Goal: Ask a question

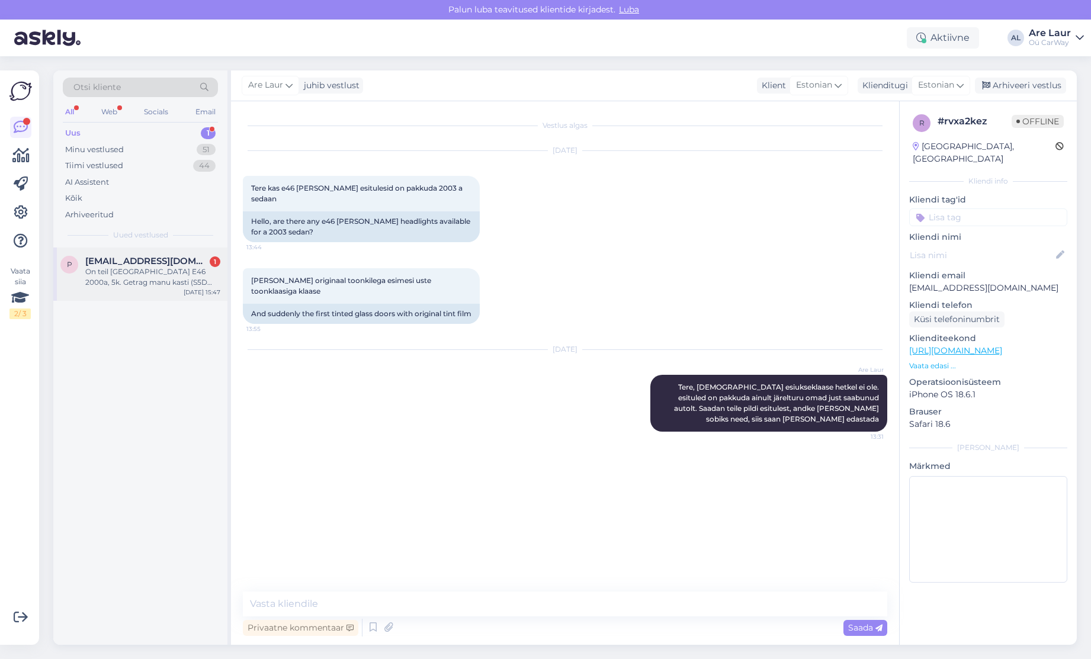
click at [121, 277] on div "On teil [GEOGRAPHIC_DATA] E46 2000a, 5k. Getrag manu kasti (S5D 250G - TAJT)" at bounding box center [152, 277] width 135 height 21
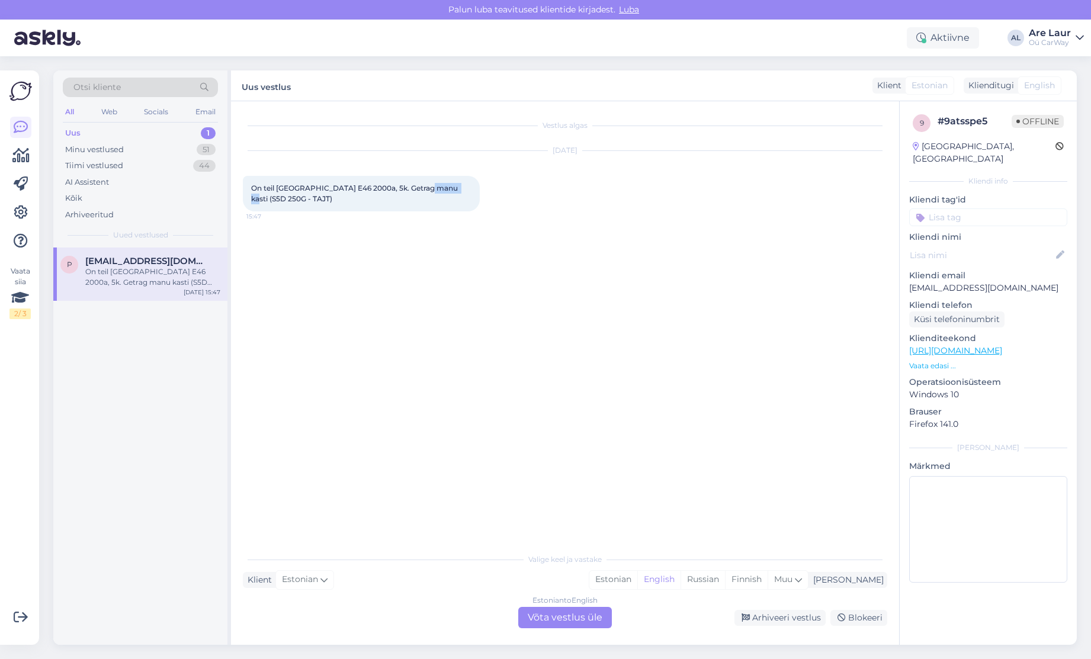
drag, startPoint x: 418, startPoint y: 186, endPoint x: 453, endPoint y: 186, distance: 35.0
click at [453, 186] on span "On teil [GEOGRAPHIC_DATA] E46 2000a, 5k. Getrag manu kasti (S5D 250G - TAJT)" at bounding box center [355, 194] width 209 height 20
click at [567, 619] on div "Estonian to English Võta vestlus üle" at bounding box center [565, 617] width 94 height 21
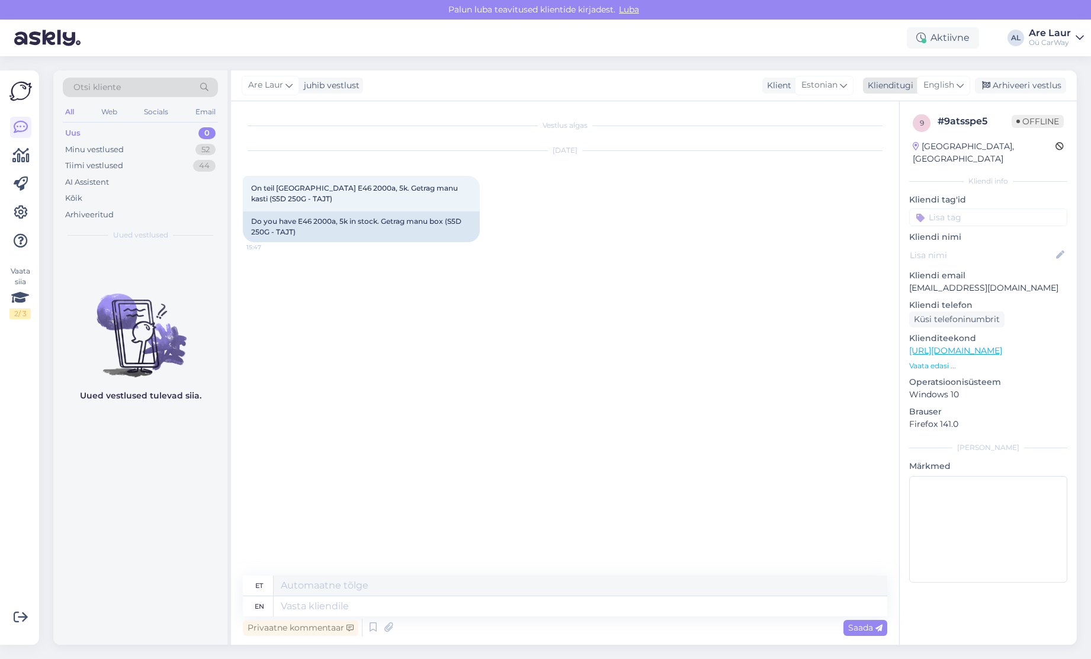
click at [953, 78] on div "English" at bounding box center [943, 85] width 53 height 19
click at [899, 142] on link "Estonian" at bounding box center [917, 138] width 130 height 19
click at [293, 606] on textarea at bounding box center [565, 604] width 645 height 25
type textarea "Tere, antud vihjest saan justkui aru, et otsite E46 320i R6 manuaalkasti?"
click at [854, 629] on span "Saada" at bounding box center [865, 628] width 34 height 11
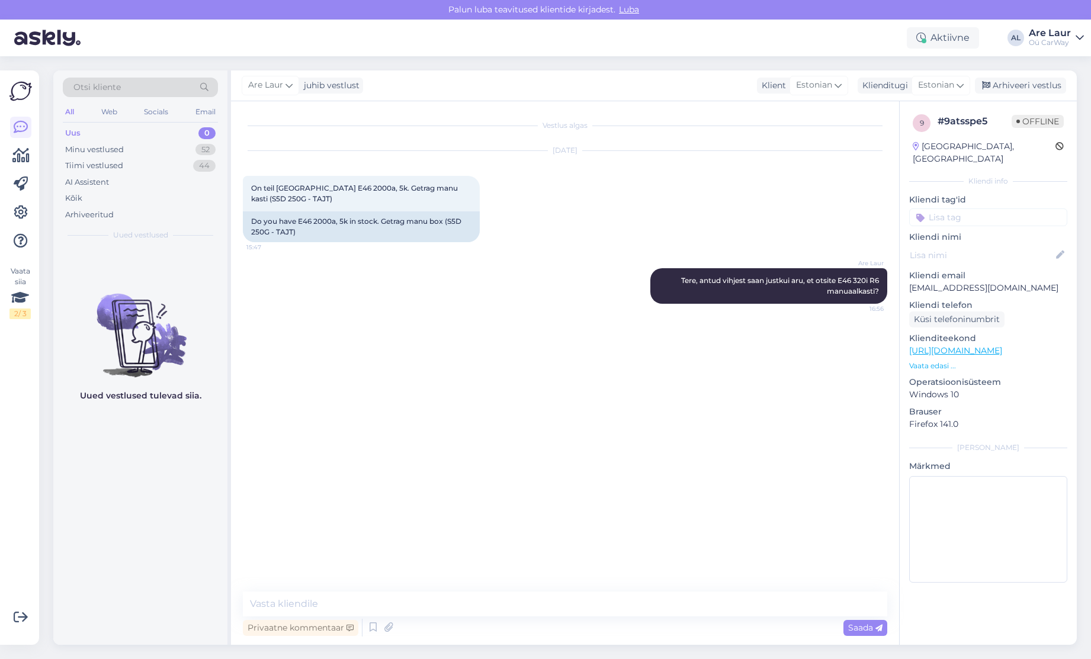
click at [943, 345] on link "[URL][DOMAIN_NAME]" at bounding box center [955, 350] width 93 height 11
